Goal: Information Seeking & Learning: Learn about a topic

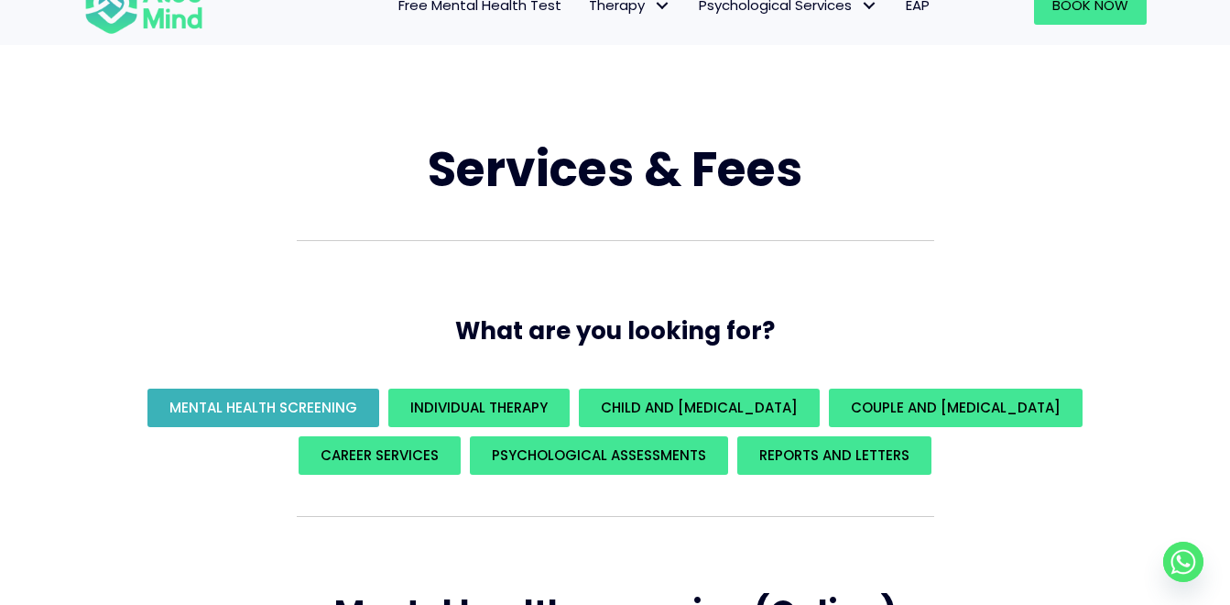
scroll to position [92, 0]
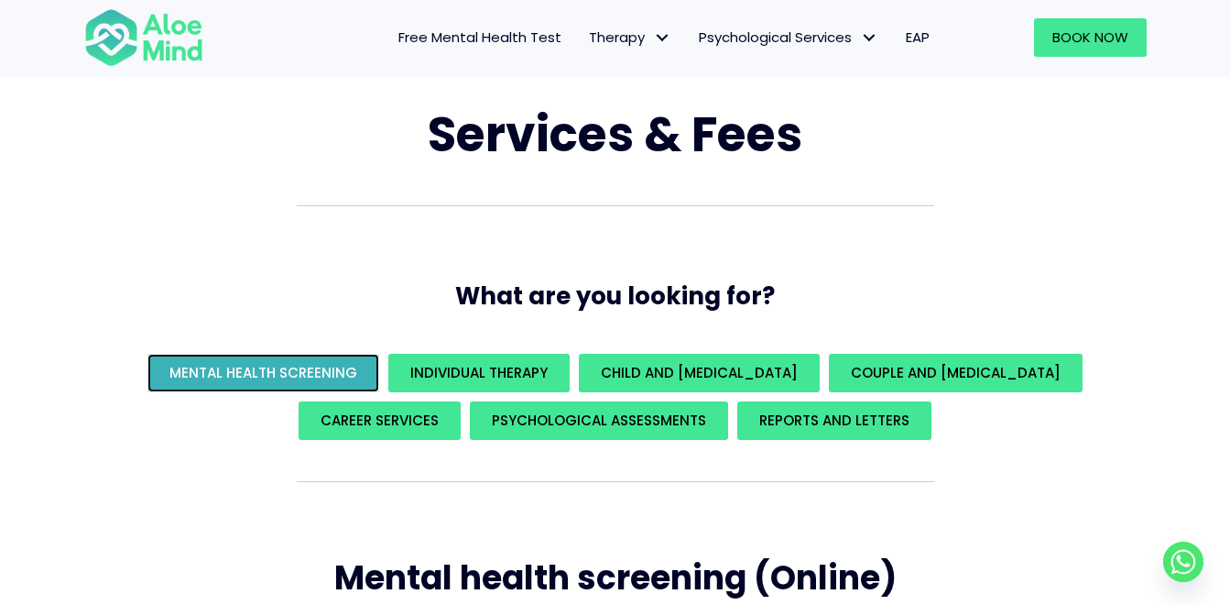
click at [357, 376] on span "Mental Health Screening" at bounding box center [263, 372] width 188 height 19
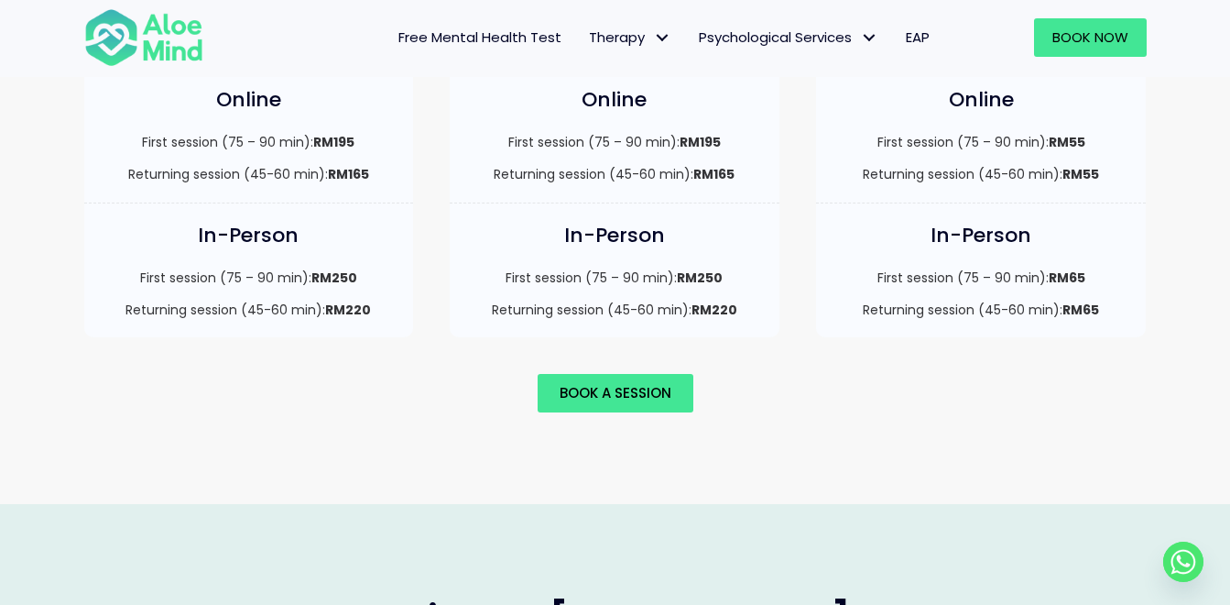
scroll to position [812, 0]
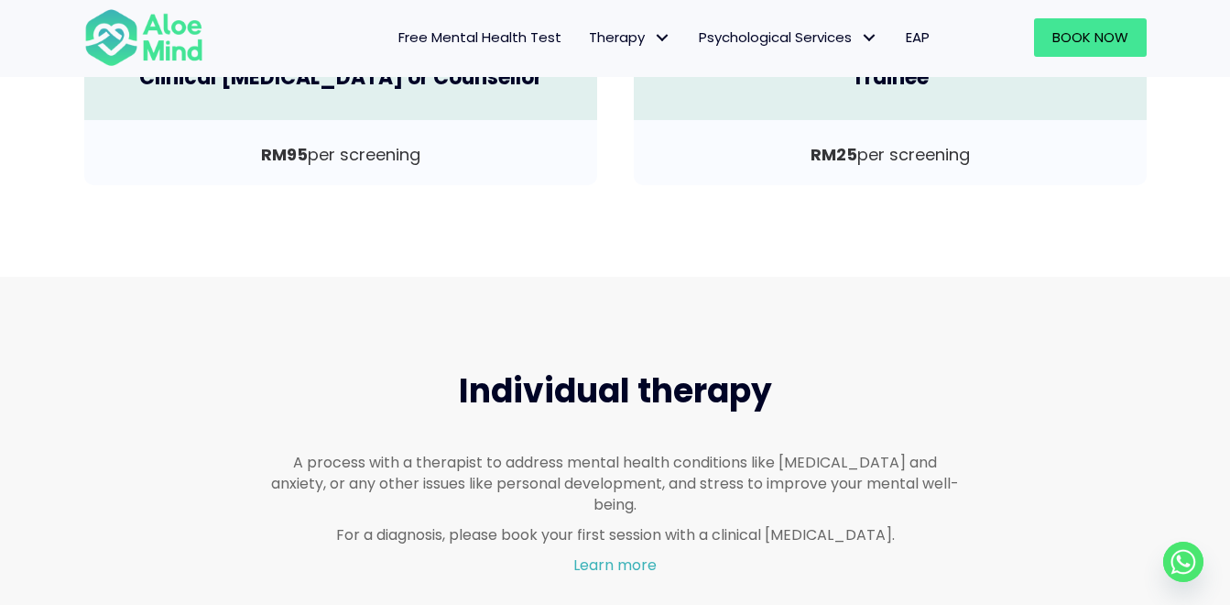
click at [499, 46] on span "Free Mental Health Test" at bounding box center [479, 36] width 163 height 19
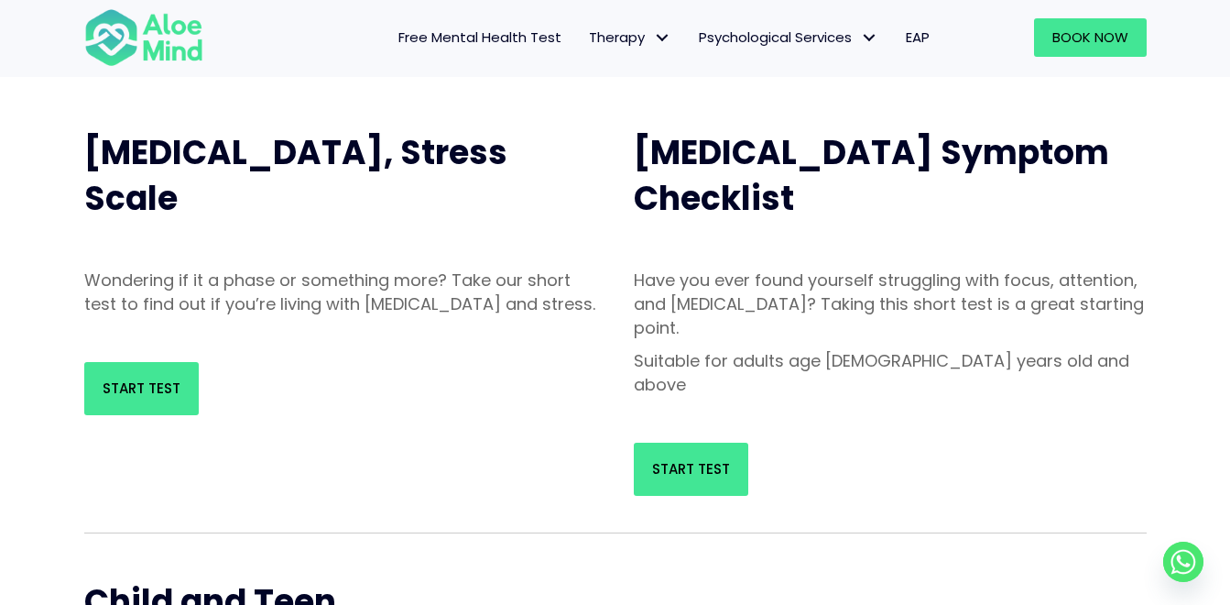
scroll to position [183, 0]
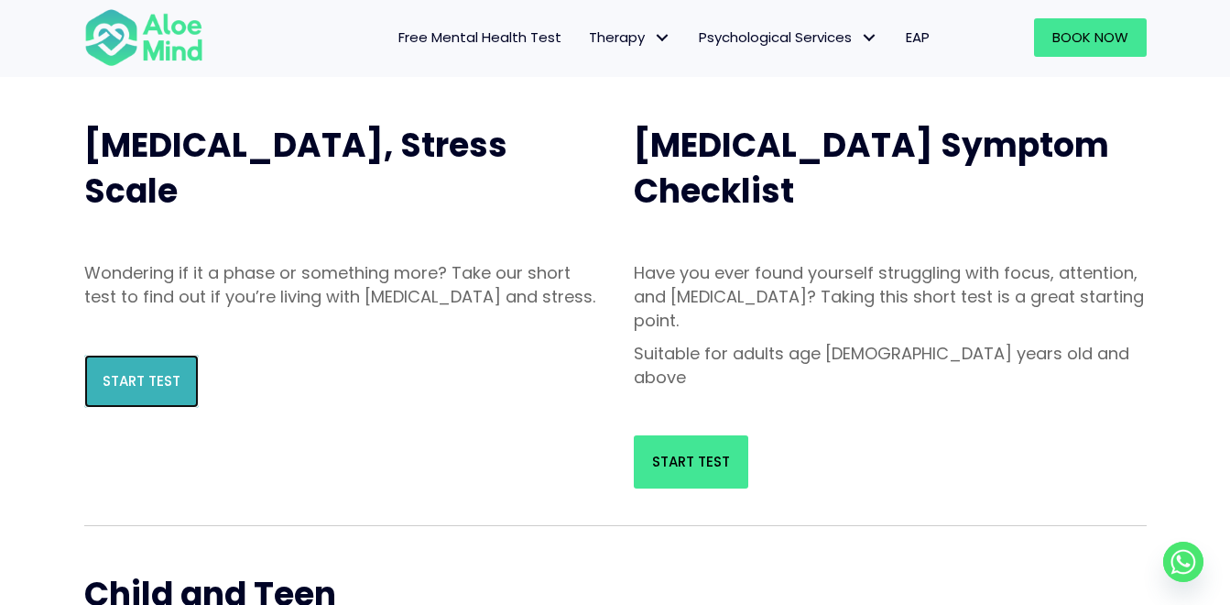
click at [187, 403] on link "Start Test" at bounding box center [141, 381] width 115 height 53
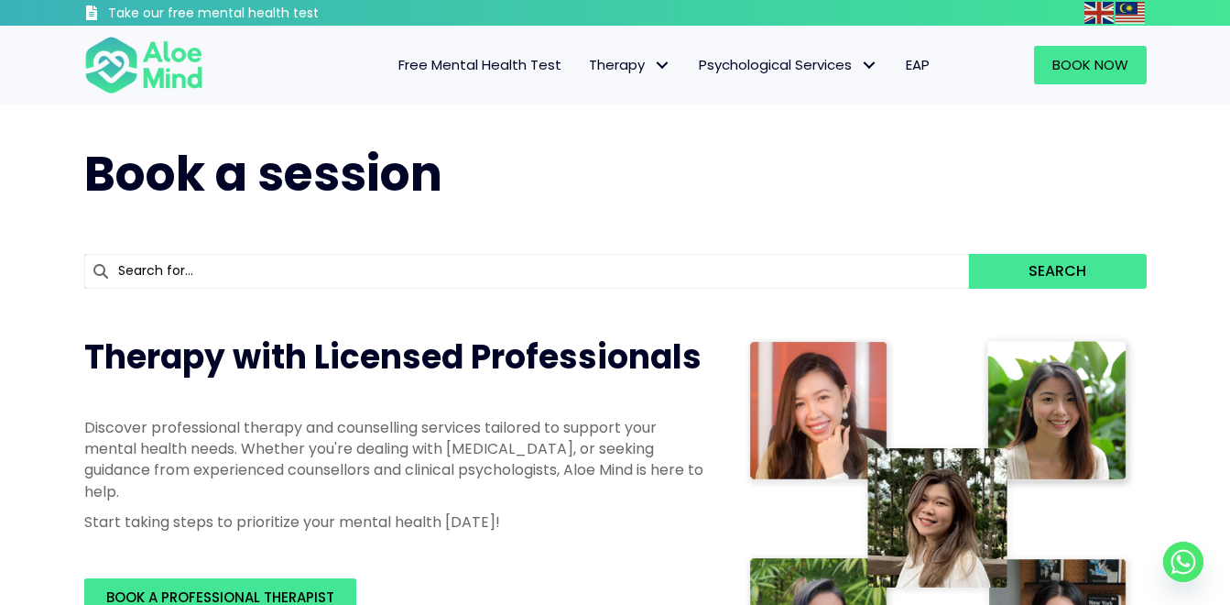
click at [420, 61] on span "Free Mental Health Test" at bounding box center [479, 64] width 163 height 19
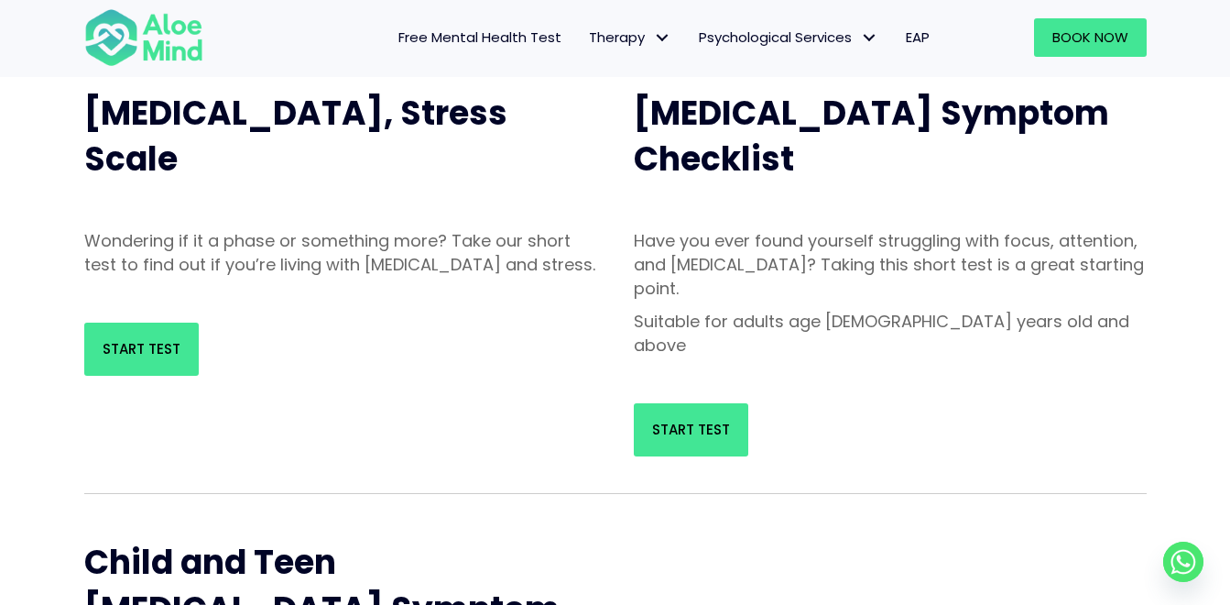
scroll to position [183, 0]
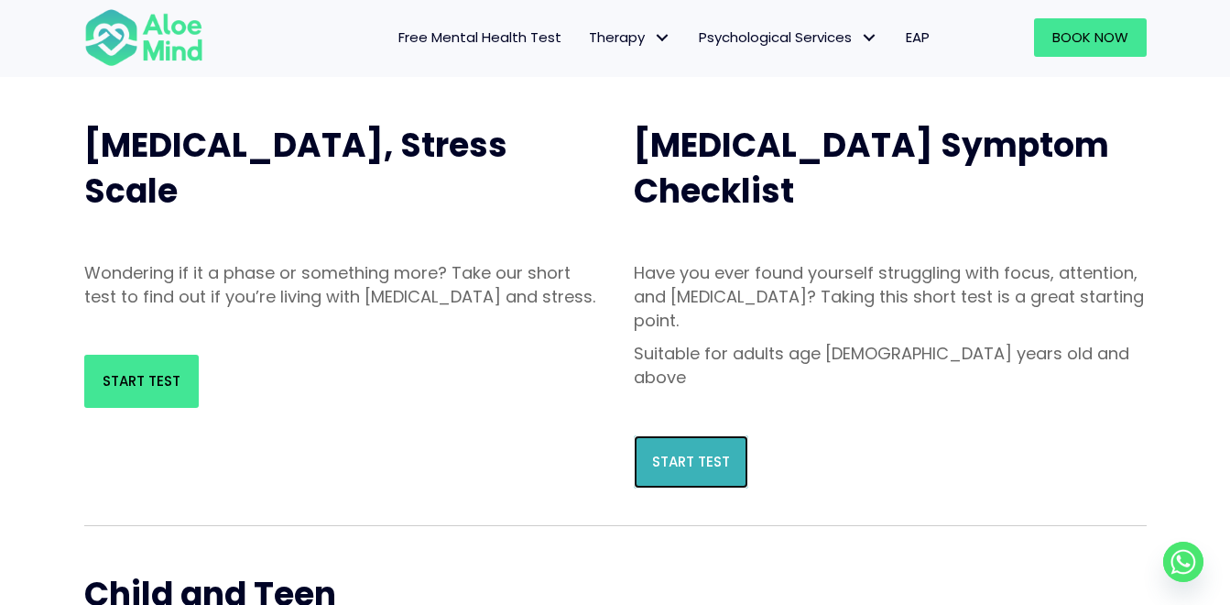
click at [655, 452] on span "Start Test" at bounding box center [691, 461] width 78 height 19
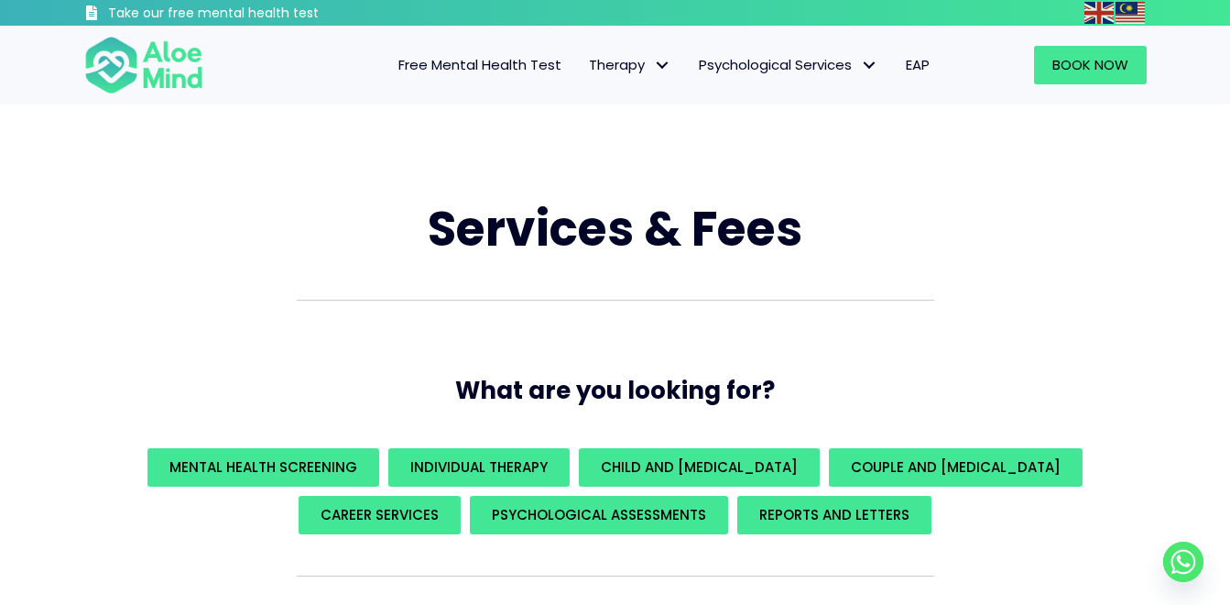
click at [473, 74] on span "Free Mental Health Test" at bounding box center [479, 64] width 163 height 19
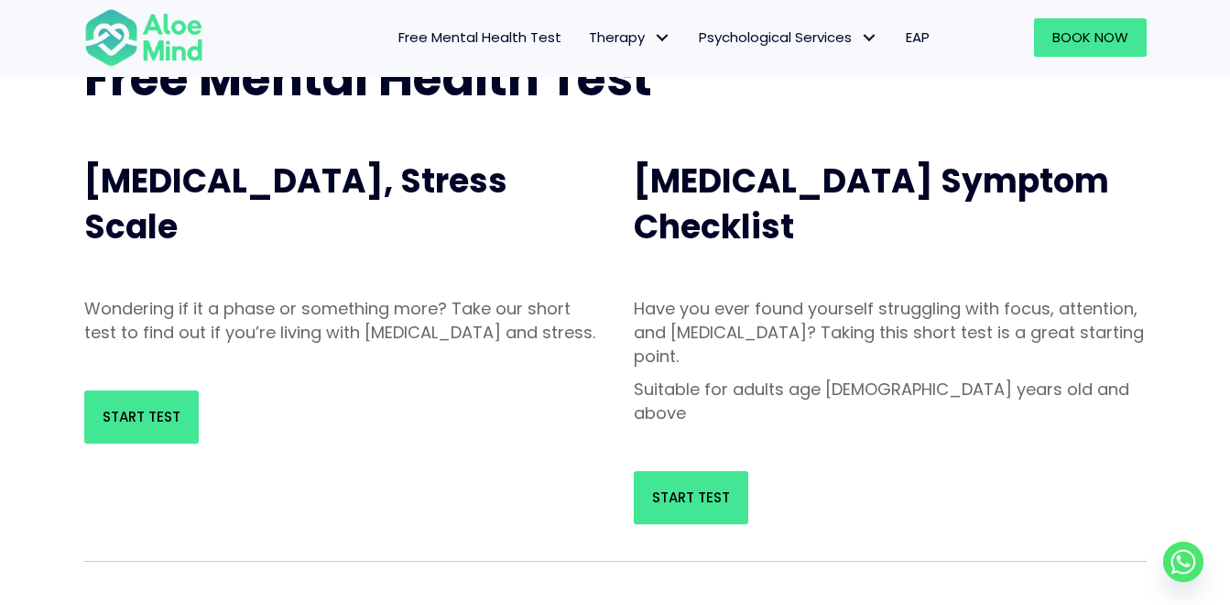
scroll to position [183, 0]
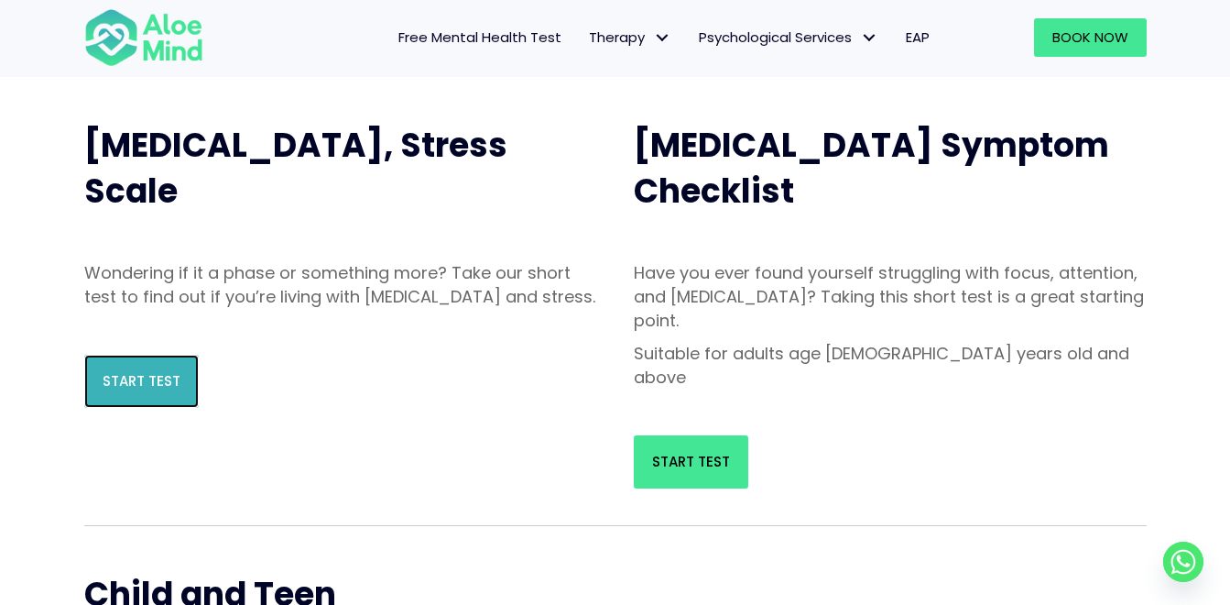
click at [178, 408] on link "Start Test" at bounding box center [141, 381] width 115 height 53
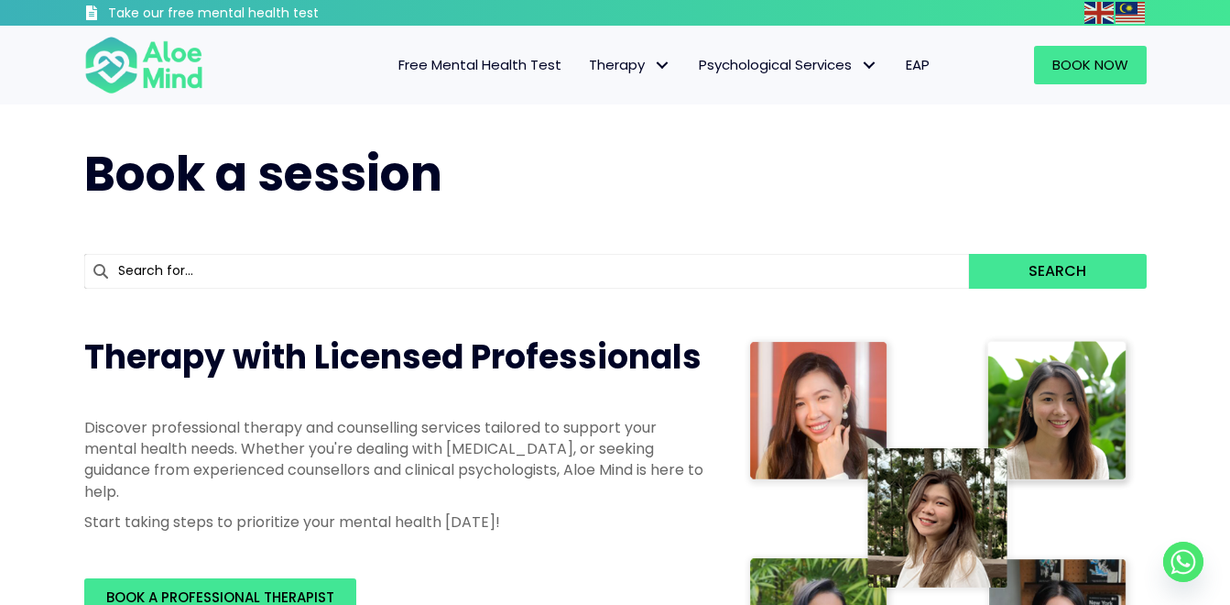
click at [500, 70] on span "Free Mental Health Test" at bounding box center [479, 64] width 163 height 19
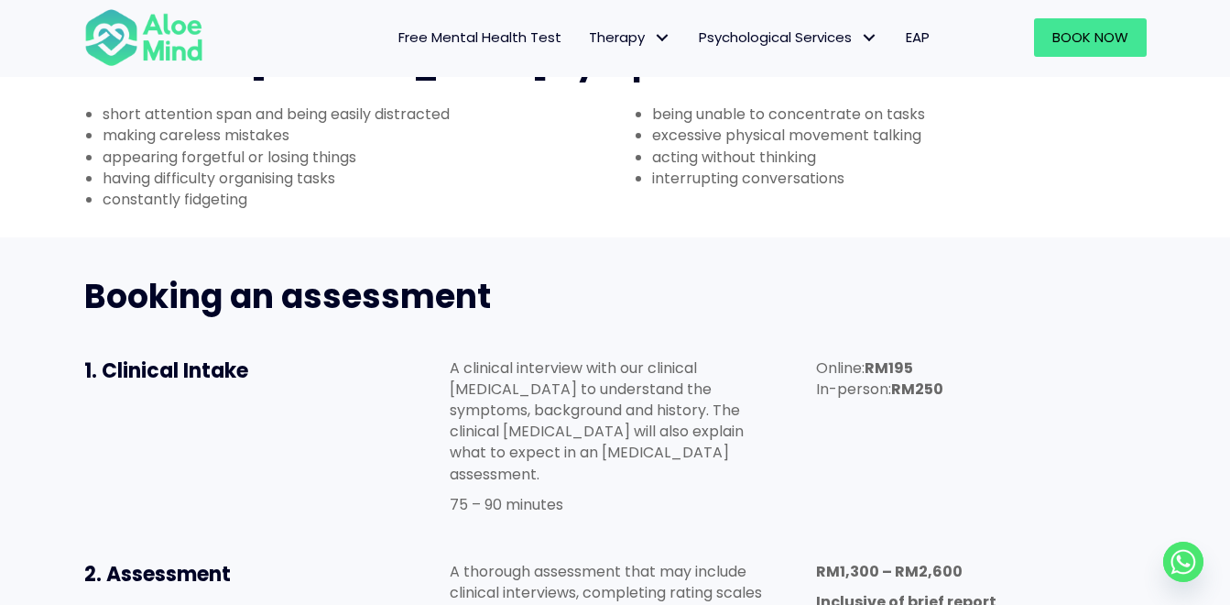
scroll to position [824, 0]
